Goal: Task Accomplishment & Management: Manage account settings

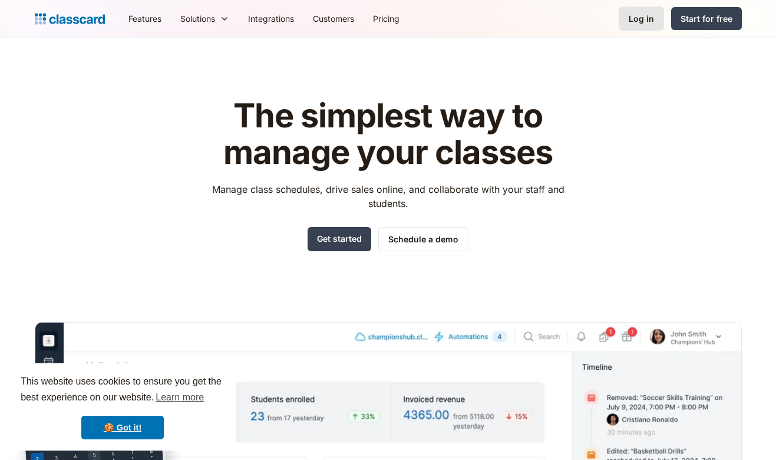
click at [633, 29] on link "Log in" at bounding box center [641, 18] width 45 height 24
click at [640, 21] on div "Log in" at bounding box center [641, 18] width 25 height 12
